Goal: Task Accomplishment & Management: Manage account settings

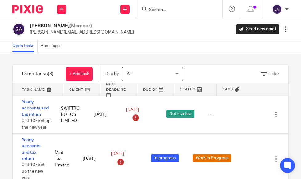
scroll to position [39, 0]
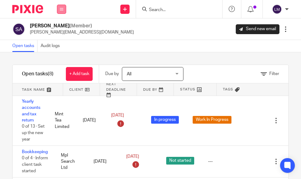
click at [59, 9] on button at bounding box center [61, 9] width 9 height 9
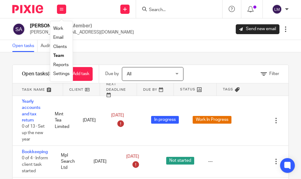
click at [62, 54] on link "Team" at bounding box center [58, 56] width 11 height 4
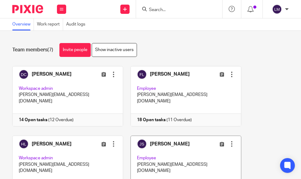
click at [165, 141] on link at bounding box center [182, 166] width 118 height 60
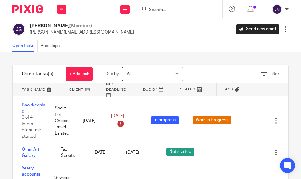
scroll to position [76, 0]
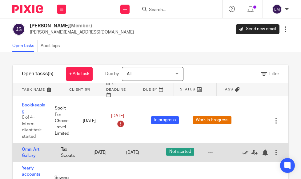
click at [277, 150] on div at bounding box center [276, 153] width 6 height 6
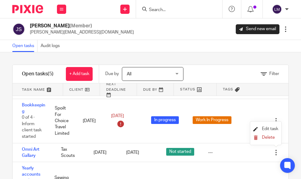
click at [263, 129] on span "Edit task" at bounding box center [270, 129] width 16 height 4
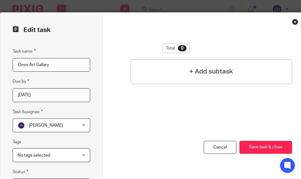
click at [25, 65] on input "Omni Art Gallary" at bounding box center [52, 65] width 78 height 14
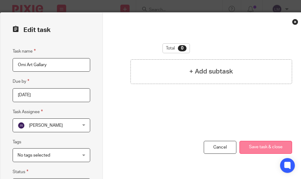
type input "Omi Art Gallary"
click at [271, 147] on button "Save task & close" at bounding box center [266, 147] width 53 height 13
click at [270, 147] on button "Save task & close" at bounding box center [266, 147] width 53 height 13
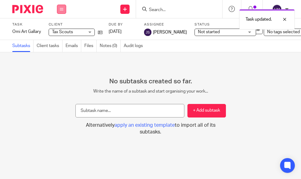
click at [59, 9] on button at bounding box center [61, 9] width 9 height 9
click at [60, 54] on link "Team" at bounding box center [58, 56] width 10 height 4
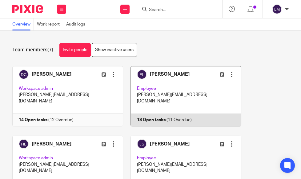
click at [174, 87] on link at bounding box center [182, 96] width 118 height 60
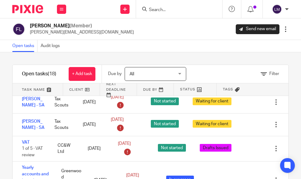
scroll to position [229, 0]
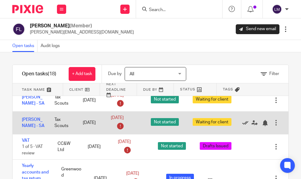
click at [245, 126] on icon at bounding box center [246, 123] width 6 height 6
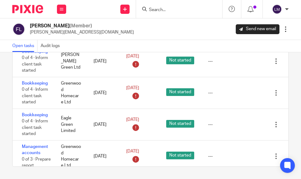
scroll to position [0, 0]
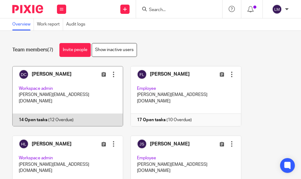
click at [52, 88] on link at bounding box center [64, 96] width 118 height 60
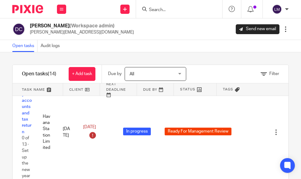
scroll to position [470, 0]
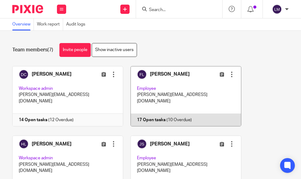
click at [186, 88] on link at bounding box center [182, 96] width 118 height 60
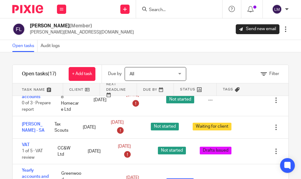
scroll to position [218, 0]
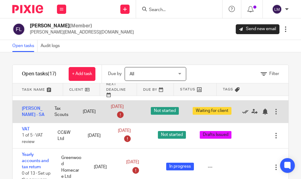
click at [246, 115] on icon at bounding box center [246, 112] width 6 height 6
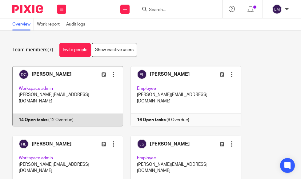
click at [65, 78] on link at bounding box center [64, 96] width 118 height 60
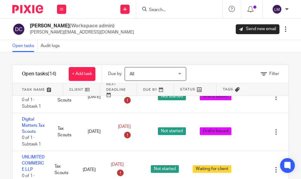
scroll to position [172, 0]
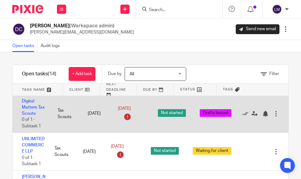
click at [276, 111] on div at bounding box center [276, 114] width 6 height 6
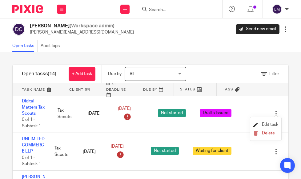
click at [270, 123] on span "Edit task" at bounding box center [270, 125] width 16 height 4
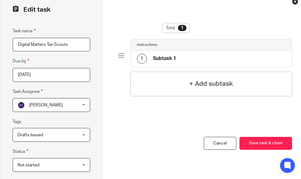
scroll to position [19, 0]
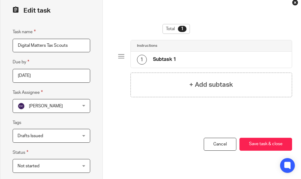
click at [85, 136] on div "Drafts Issued" at bounding box center [52, 136] width 78 height 14
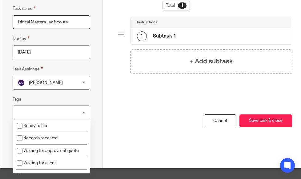
scroll to position [49, 0]
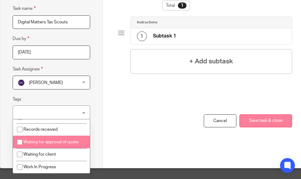
click at [263, 121] on button "Save task & close" at bounding box center [266, 121] width 53 height 13
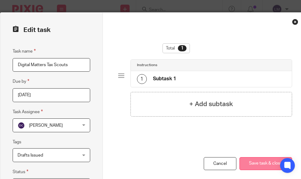
click at [263, 162] on button "Save task & close" at bounding box center [266, 163] width 53 height 13
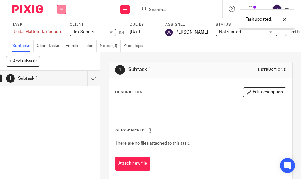
click at [62, 8] on icon at bounding box center [62, 9] width 4 height 4
click at [63, 56] on link "Team" at bounding box center [58, 56] width 10 height 4
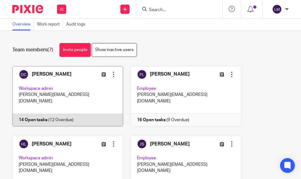
click at [68, 88] on link at bounding box center [64, 96] width 118 height 60
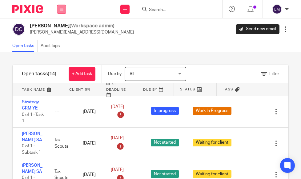
click at [61, 8] on icon at bounding box center [62, 9] width 4 height 4
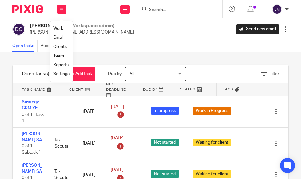
click at [60, 54] on link "Team" at bounding box center [58, 56] width 11 height 4
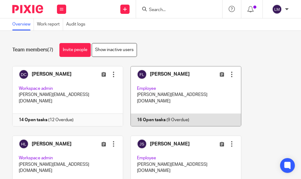
click at [183, 94] on link at bounding box center [182, 96] width 118 height 60
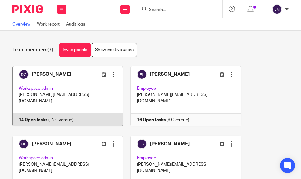
click at [65, 85] on link at bounding box center [64, 96] width 118 height 60
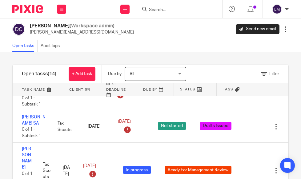
scroll to position [232, 0]
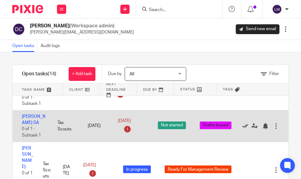
click at [243, 127] on icon at bounding box center [246, 126] width 6 height 6
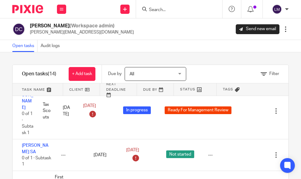
scroll to position [267, 0]
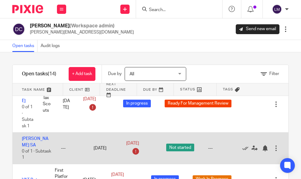
click at [276, 147] on div at bounding box center [276, 148] width 6 height 6
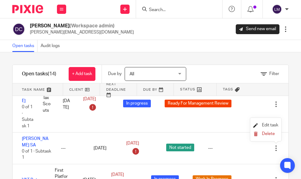
click at [270, 124] on span "Edit task" at bounding box center [270, 125] width 16 height 4
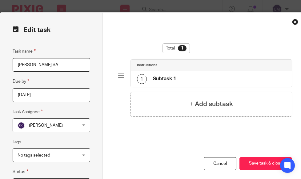
click at [27, 65] on input "Paul connor SA" at bounding box center [52, 65] width 78 height 14
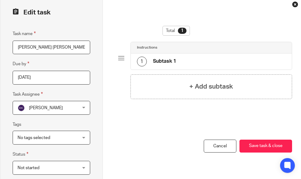
type input "[PERSON_NAME] [PERSON_NAME]"
click at [84, 137] on div "No tags selected" at bounding box center [52, 138] width 78 height 14
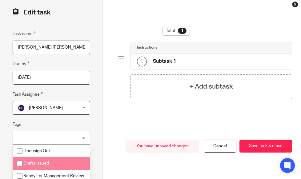
click at [19, 163] on input "checkbox" at bounding box center [20, 164] width 12 height 12
checkbox input "true"
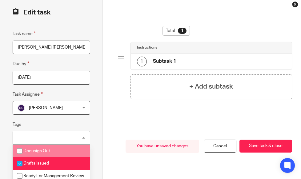
click at [107, 145] on div "Total 1 Instructions 1 Subtask 1 + Add subtask You have unsaved changes Cancel …" at bounding box center [205, 94] width 205 height 198
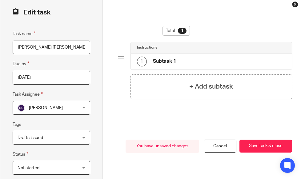
click at [82, 169] on div "Not started Not started" at bounding box center [52, 168] width 78 height 14
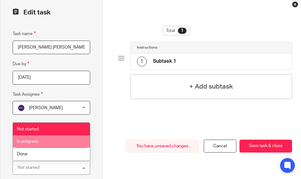
click at [36, 143] on span "In progress" at bounding box center [28, 142] width 22 height 4
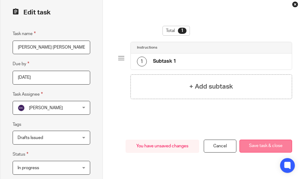
click at [277, 145] on button "Save task & close" at bounding box center [266, 146] width 53 height 13
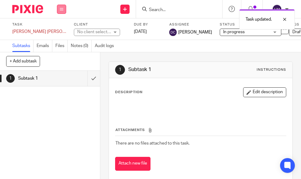
click at [60, 8] on icon at bounding box center [62, 9] width 4 height 4
click at [61, 55] on link "Team" at bounding box center [58, 56] width 10 height 4
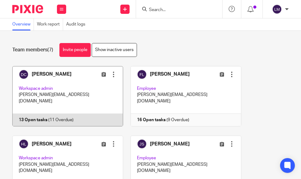
click at [55, 80] on link at bounding box center [64, 96] width 118 height 60
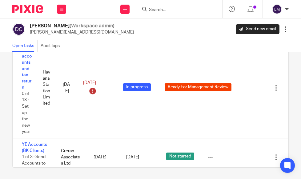
scroll to position [46, 0]
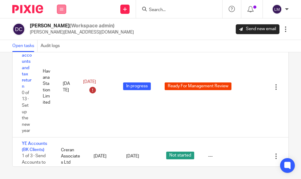
click at [60, 8] on icon at bounding box center [62, 9] width 4 height 4
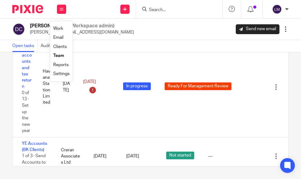
click at [57, 55] on link "Team" at bounding box center [58, 56] width 11 height 4
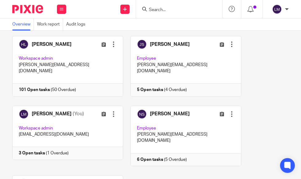
scroll to position [119, 0]
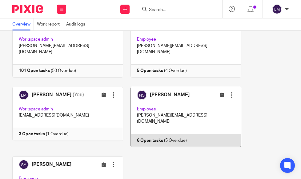
click at [176, 100] on link at bounding box center [182, 117] width 118 height 60
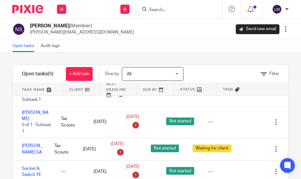
scroll to position [71, 0]
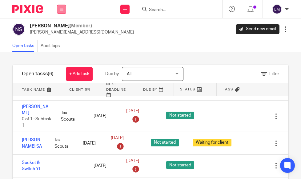
click at [60, 9] on icon at bounding box center [62, 9] width 4 height 4
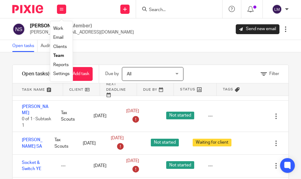
click at [59, 58] on link "Team" at bounding box center [58, 56] width 11 height 4
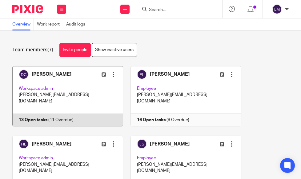
click at [59, 83] on link at bounding box center [64, 96] width 118 height 60
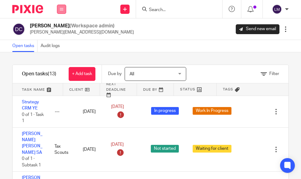
click at [62, 10] on icon at bounding box center [62, 9] width 4 height 4
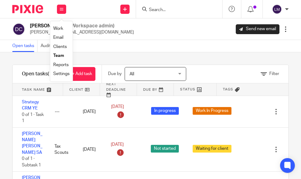
click at [61, 54] on link "Team" at bounding box center [58, 56] width 11 height 4
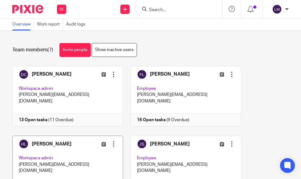
click at [75, 141] on link at bounding box center [64, 166] width 118 height 60
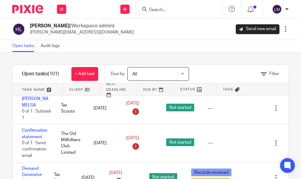
scroll to position [509, 0]
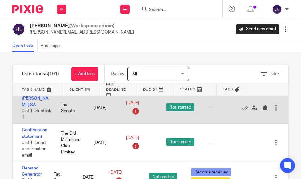
click at [276, 111] on div at bounding box center [276, 108] width 6 height 6
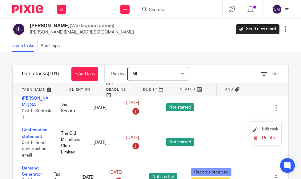
click at [268, 128] on span "Edit task" at bounding box center [270, 129] width 16 height 4
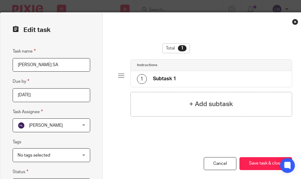
click at [85, 154] on div "No tags selected" at bounding box center [52, 156] width 78 height 14
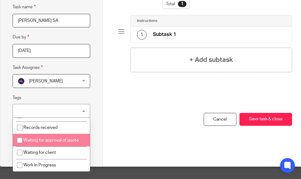
scroll to position [49, 0]
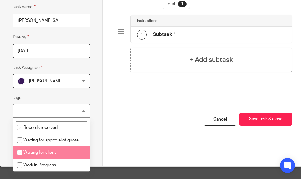
click at [21, 152] on input "checkbox" at bounding box center [20, 153] width 12 height 12
checkbox input "true"
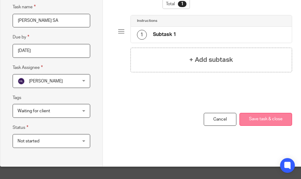
click at [272, 122] on button "Save task & close" at bounding box center [266, 119] width 53 height 13
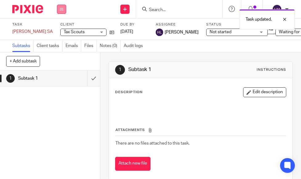
click at [59, 7] on button at bounding box center [61, 9] width 9 height 9
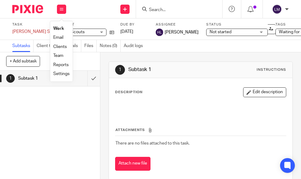
click at [60, 54] on link "Team" at bounding box center [58, 56] width 10 height 4
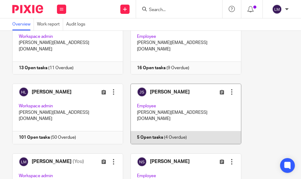
scroll to position [53, 0]
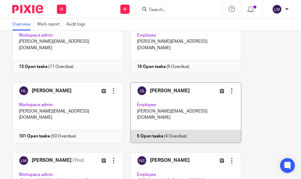
click at [164, 99] on link at bounding box center [182, 113] width 118 height 60
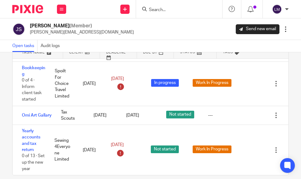
scroll to position [46, 0]
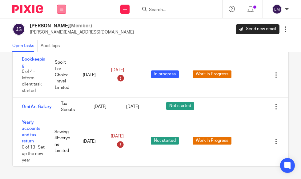
click at [63, 8] on icon at bounding box center [62, 9] width 4 height 4
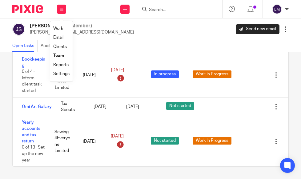
click at [57, 57] on link "Team" at bounding box center [58, 56] width 11 height 4
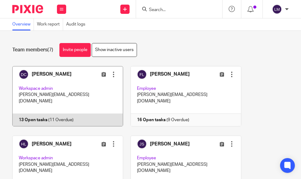
click at [58, 74] on link at bounding box center [64, 96] width 118 height 60
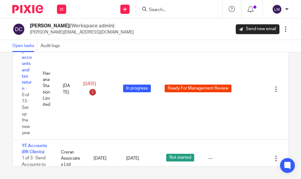
scroll to position [431, 0]
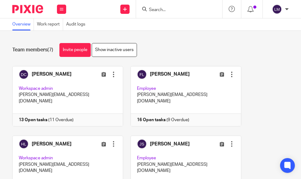
scroll to position [153, 0]
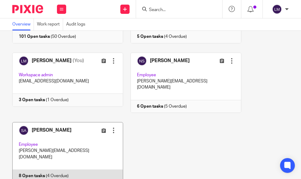
click at [90, 122] on link at bounding box center [64, 152] width 118 height 60
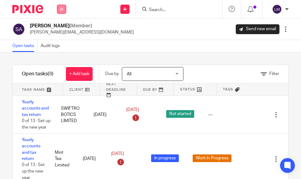
click at [62, 9] on icon at bounding box center [62, 9] width 4 height 4
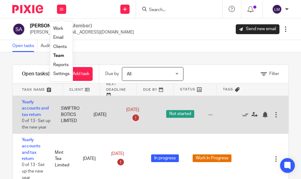
click at [119, 129] on div "Yearly accounts and tax return 0 of 13 · Set up the new year SWIFTROBOTICS LIMI…" at bounding box center [151, 115] width 276 height 38
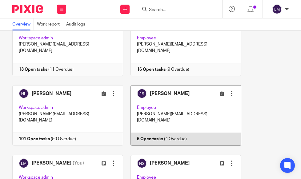
scroll to position [69, 0]
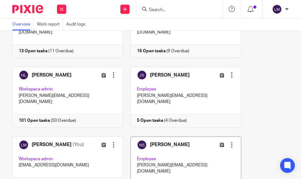
click at [162, 147] on link at bounding box center [182, 167] width 118 height 60
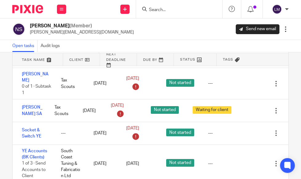
scroll to position [46, 0]
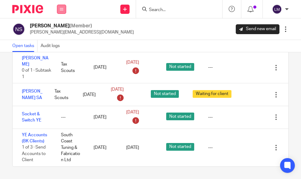
click at [62, 7] on icon at bounding box center [62, 9] width 4 height 4
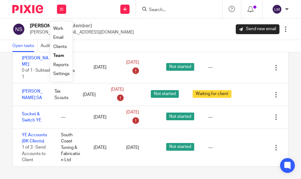
click at [59, 55] on link "Team" at bounding box center [58, 56] width 11 height 4
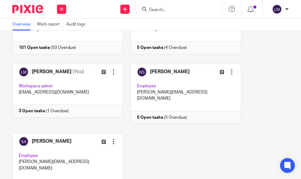
scroll to position [153, 0]
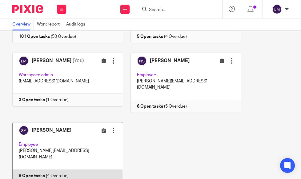
click at [79, 122] on link at bounding box center [64, 152] width 118 height 60
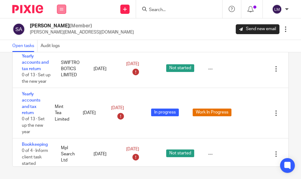
click at [62, 5] on button at bounding box center [61, 9] width 9 height 9
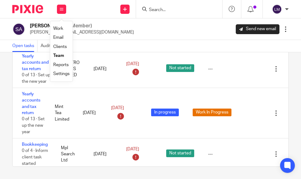
click at [58, 55] on link "Team" at bounding box center [58, 56] width 11 height 4
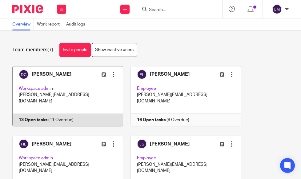
click at [56, 79] on link at bounding box center [64, 96] width 118 height 60
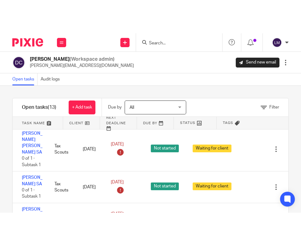
scroll to position [36, 0]
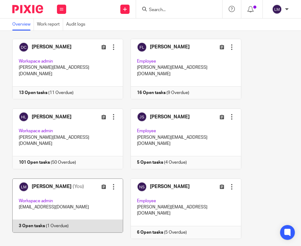
scroll to position [29, 0]
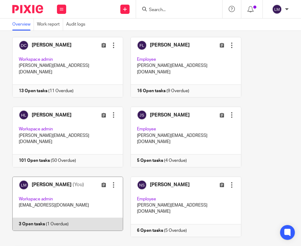
click at [93, 185] on link at bounding box center [64, 207] width 118 height 60
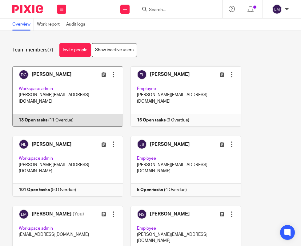
click at [66, 86] on link at bounding box center [64, 96] width 118 height 60
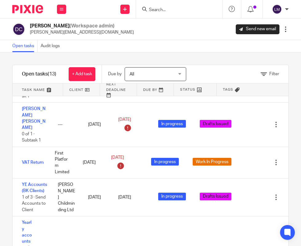
scroll to position [297, 0]
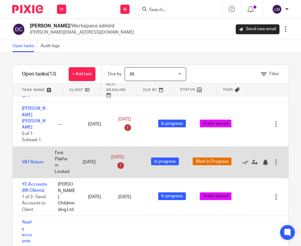
click at [276, 159] on div at bounding box center [276, 162] width 6 height 6
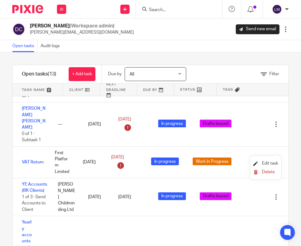
click at [274, 162] on span "Edit task" at bounding box center [270, 163] width 16 height 4
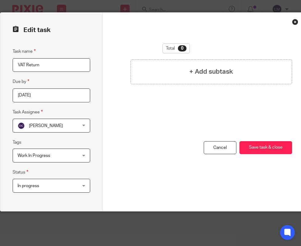
click at [83, 154] on div "Work In Progress" at bounding box center [52, 156] width 78 height 14
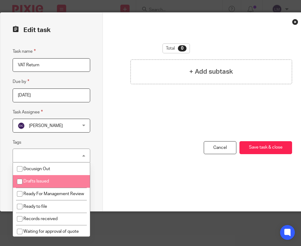
click at [18, 180] on input "checkbox" at bounding box center [20, 182] width 12 height 12
checkbox input "true"
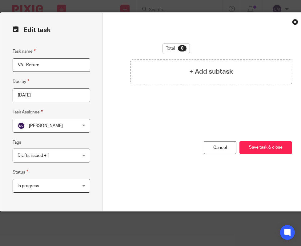
click at [264, 170] on div "You have unsaved changes Cancel Save task & close Save task & close" at bounding box center [205, 176] width 174 height 70
click at [262, 147] on button "Save task & close" at bounding box center [266, 147] width 53 height 13
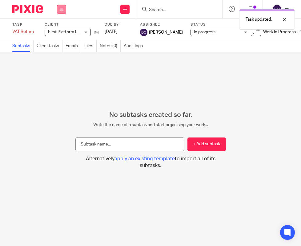
click at [58, 9] on button at bounding box center [61, 9] width 9 height 9
click at [60, 54] on link "Team" at bounding box center [58, 56] width 10 height 4
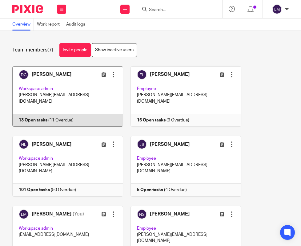
click at [58, 80] on link at bounding box center [64, 96] width 118 height 60
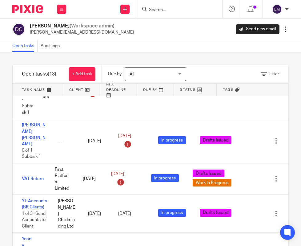
scroll to position [291, 0]
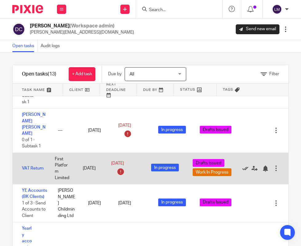
click at [246, 165] on icon at bounding box center [246, 168] width 6 height 6
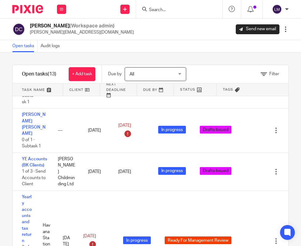
click at [235, 49] on div "Open tasks Audit logs" at bounding box center [150, 46] width 301 height 12
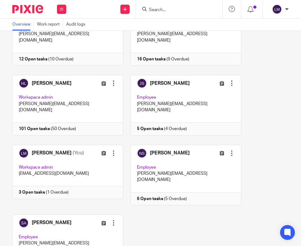
scroll to position [83, 0]
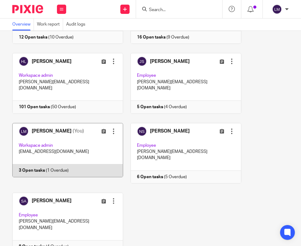
click at [69, 129] on link at bounding box center [64, 153] width 118 height 60
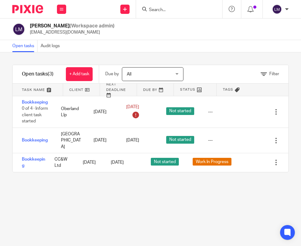
click at [162, 8] on input "Search" at bounding box center [176, 10] width 55 height 6
type input "EAG"
click at [184, 24] on link at bounding box center [185, 23] width 76 height 9
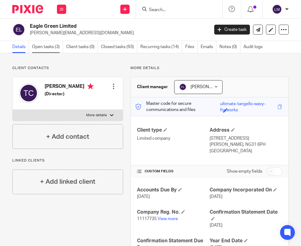
click at [39, 47] on link "Open tasks (3)" at bounding box center [47, 47] width 31 height 12
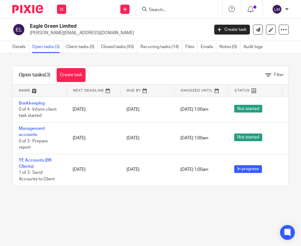
click at [175, 12] on input "Search" at bounding box center [176, 10] width 55 height 6
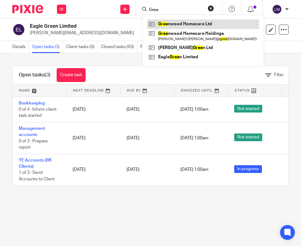
type input "Gree"
click at [180, 24] on link at bounding box center [203, 23] width 112 height 9
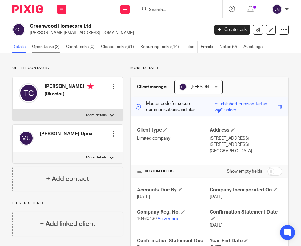
click at [51, 46] on link "Open tasks (3)" at bounding box center [47, 47] width 31 height 12
click at [63, 8] on icon at bounding box center [62, 9] width 4 height 4
click at [61, 47] on link "Clients" at bounding box center [60, 47] width 14 height 4
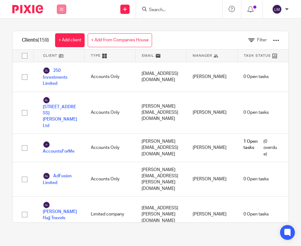
click at [60, 8] on icon at bounding box center [62, 9] width 4 height 4
click at [59, 55] on link "Team" at bounding box center [58, 56] width 10 height 4
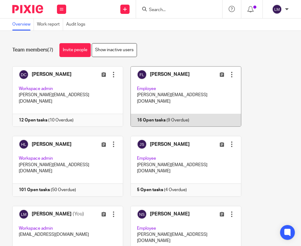
click at [165, 81] on link at bounding box center [182, 96] width 118 height 60
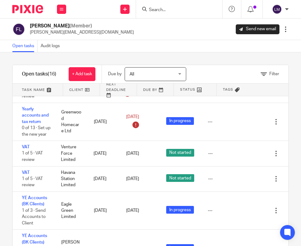
scroll to position [245, 0]
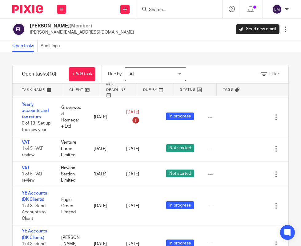
click at [153, 8] on input "Search" at bounding box center [176, 10] width 55 height 6
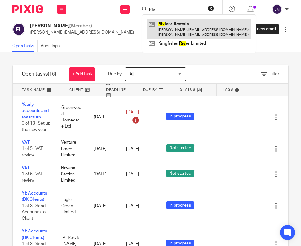
type input "Riv"
click at [179, 24] on link at bounding box center [199, 28] width 104 height 19
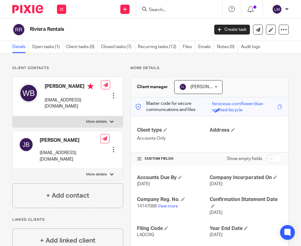
click at [159, 13] on div at bounding box center [179, 9] width 86 height 18
click at [158, 11] on input "Search" at bounding box center [176, 10] width 55 height 6
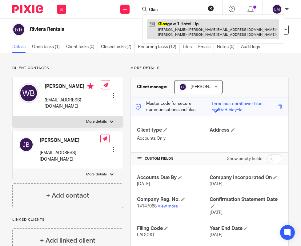
type input "Glas"
click at [181, 26] on link at bounding box center [213, 28] width 132 height 19
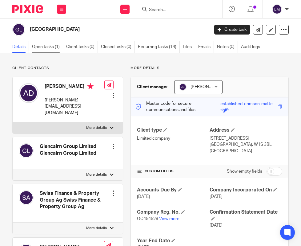
click at [39, 47] on link "Open tasks (1)" at bounding box center [47, 47] width 31 height 12
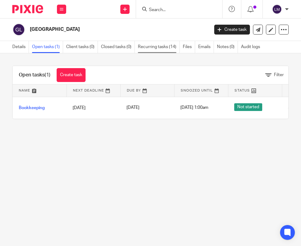
click at [151, 47] on link "Recurring tasks (14)" at bounding box center [159, 47] width 42 height 12
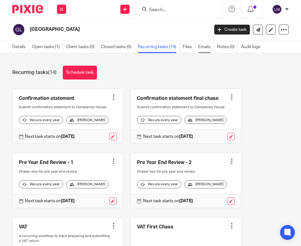
click at [204, 45] on link "Emails" at bounding box center [206, 47] width 16 height 12
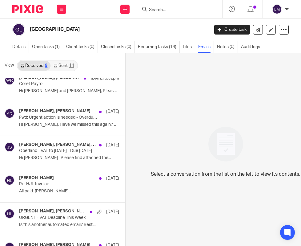
scroll to position [21, 0]
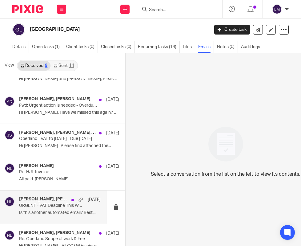
click at [33, 203] on p "URGENT - VAT Deadline This Week" at bounding box center [51, 205] width 65 height 5
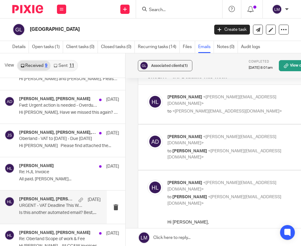
scroll to position [17, 0]
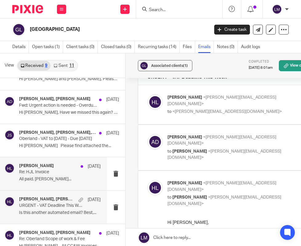
click at [32, 172] on p "Re: HJL Invoice" at bounding box center [51, 171] width 65 height 5
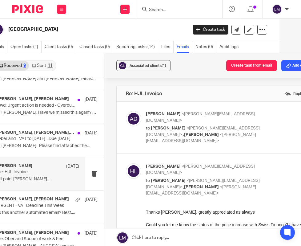
scroll to position [0, 0]
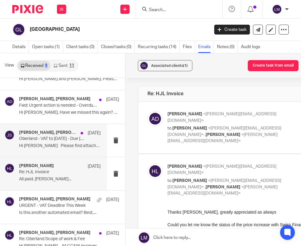
click at [49, 146] on p "Hi Andrew Please find attached the..." at bounding box center [60, 145] width 82 height 5
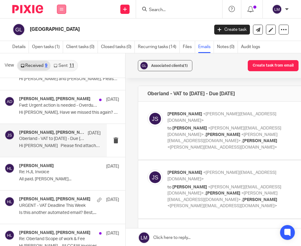
click at [60, 9] on icon at bounding box center [62, 9] width 4 height 4
click at [60, 54] on link "Team" at bounding box center [58, 56] width 10 height 4
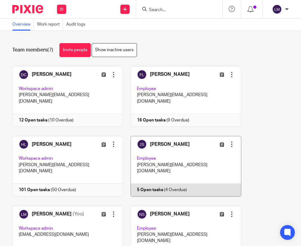
click at [147, 143] on link at bounding box center [182, 166] width 118 height 60
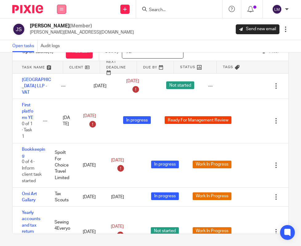
click at [61, 7] on icon at bounding box center [62, 9] width 4 height 4
click at [59, 54] on link "Team" at bounding box center [58, 56] width 11 height 4
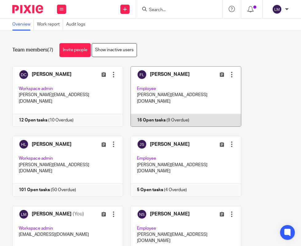
click at [180, 101] on link at bounding box center [182, 96] width 118 height 60
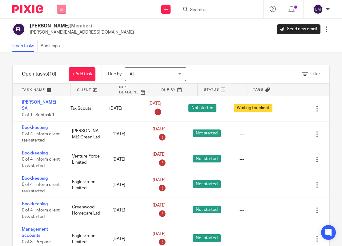
click at [60, 8] on icon at bounding box center [62, 9] width 4 height 4
click at [60, 56] on link "Team" at bounding box center [58, 56] width 11 height 4
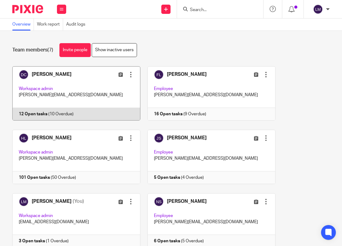
click at [60, 80] on link at bounding box center [72, 93] width 135 height 54
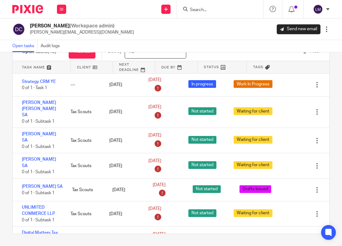
click at [207, 10] on input "Search" at bounding box center [217, 10] width 55 height 6
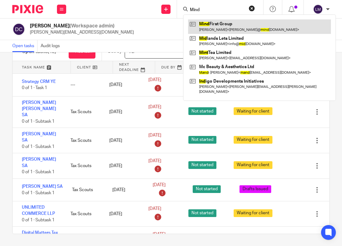
type input "Mind"
click at [225, 27] on link at bounding box center [259, 26] width 143 height 14
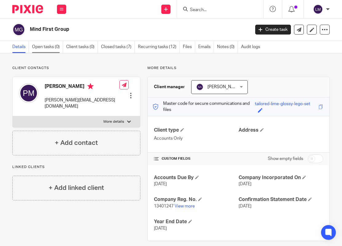
click at [44, 47] on link "Open tasks (0)" at bounding box center [47, 47] width 31 height 12
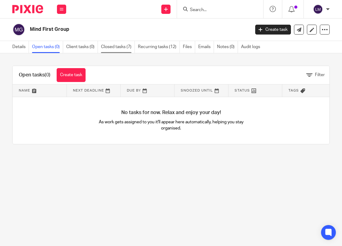
click at [112, 46] on link "Closed tasks (7)" at bounding box center [118, 47] width 34 height 12
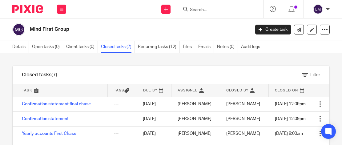
click at [201, 11] on input "Search" at bounding box center [217, 10] width 55 height 6
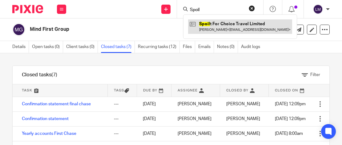
type input "Spoil"
click at [239, 22] on link at bounding box center [240, 26] width 104 height 14
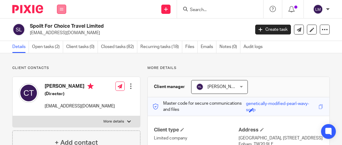
click at [64, 9] on button at bounding box center [61, 9] width 9 height 9
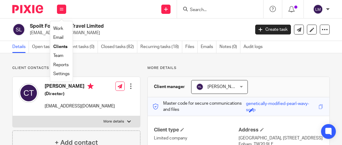
click at [56, 54] on link "Team" at bounding box center [58, 56] width 10 height 4
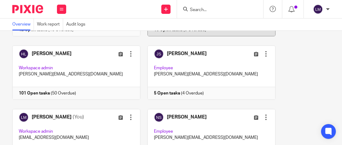
scroll to position [84, 0]
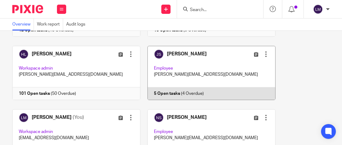
click at [217, 75] on link at bounding box center [208, 73] width 135 height 54
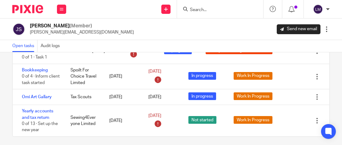
scroll to position [58, 0]
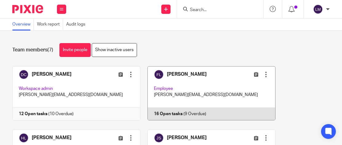
click at [213, 85] on link at bounding box center [208, 93] width 135 height 54
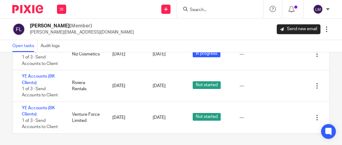
scroll to position [58, 0]
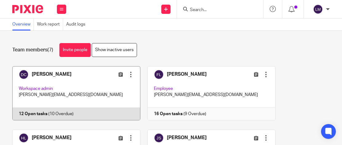
click at [88, 90] on link at bounding box center [72, 93] width 135 height 54
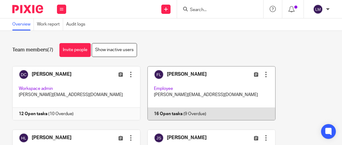
click at [191, 79] on link at bounding box center [208, 93] width 135 height 54
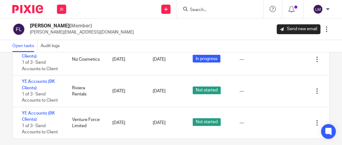
scroll to position [58, 0]
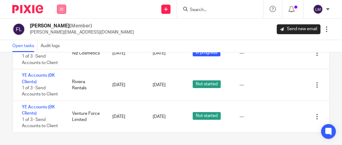
click at [63, 7] on icon at bounding box center [62, 9] width 4 height 4
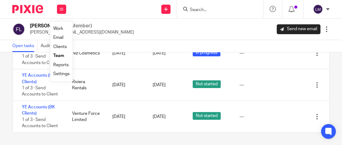
click at [58, 55] on link "Team" at bounding box center [58, 56] width 11 height 4
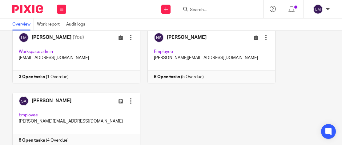
scroll to position [168, 0]
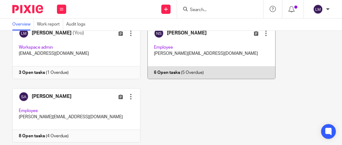
click at [189, 60] on link at bounding box center [208, 52] width 135 height 54
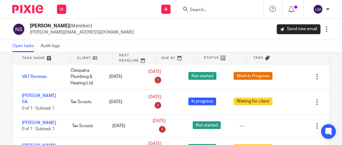
scroll to position [31, 0]
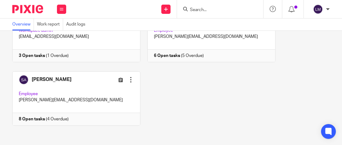
scroll to position [187, 0]
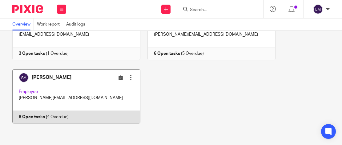
click at [105, 83] on link at bounding box center [72, 96] width 135 height 54
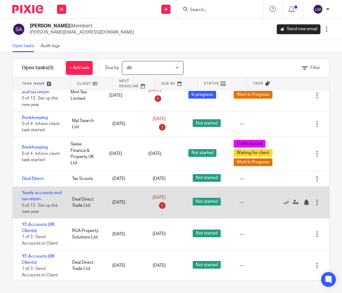
scroll to position [47, 0]
